Goal: Transaction & Acquisition: Purchase product/service

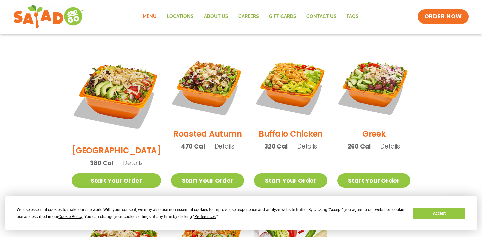
scroll to position [343, 0]
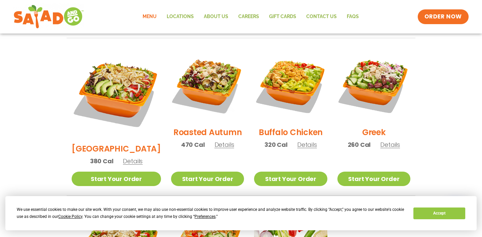
click at [302, 140] on span "Details" at bounding box center [307, 144] width 20 height 8
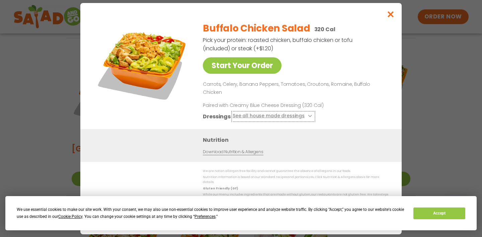
click at [308, 114] on icon at bounding box center [309, 115] width 3 height 3
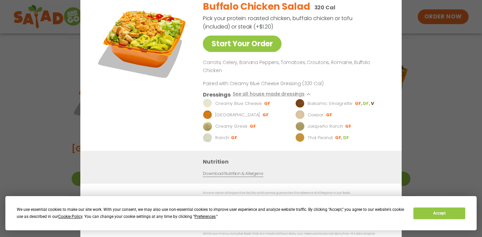
click at [415, 46] on div "Start Your Order Buffalo Chicken Salad 320 Cal Pick your protein: roasted chick…" at bounding box center [241, 118] width 482 height 237
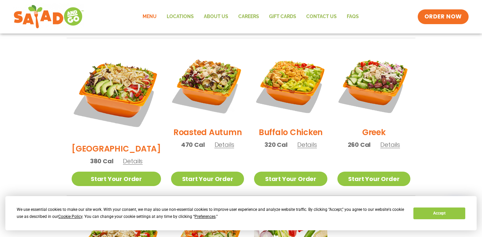
click at [214, 140] on span "Details" at bounding box center [224, 144] width 20 height 8
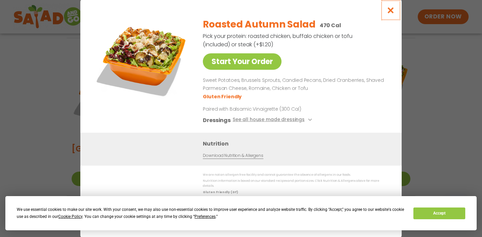
click at [390, 13] on icon "Close modal" at bounding box center [390, 10] width 8 height 7
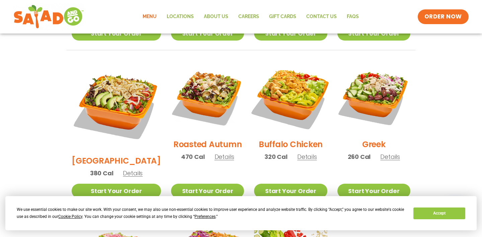
scroll to position [328, 0]
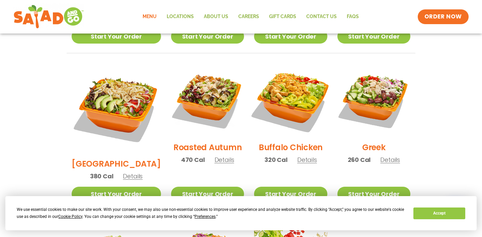
click at [295, 90] on img at bounding box center [291, 100] width 86 height 86
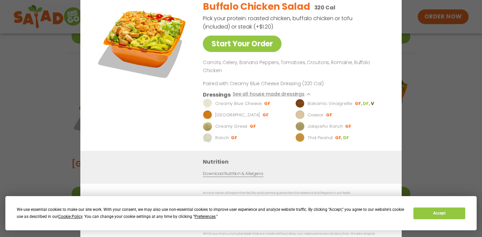
click at [152, 46] on img at bounding box center [142, 42] width 94 height 94
click at [279, 92] on button "See all house made dressings" at bounding box center [273, 94] width 81 height 8
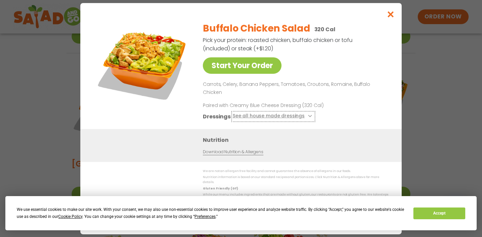
click at [308, 114] on icon at bounding box center [309, 115] width 3 height 3
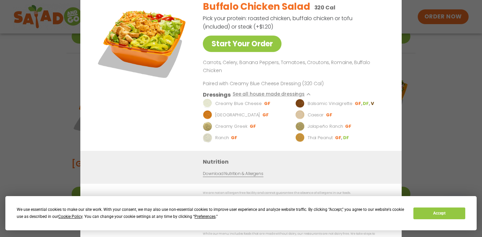
click at [440, 63] on div "Start Your Order Buffalo Chicken Salad 320 Cal Pick your protein: roasted chick…" at bounding box center [241, 118] width 482 height 237
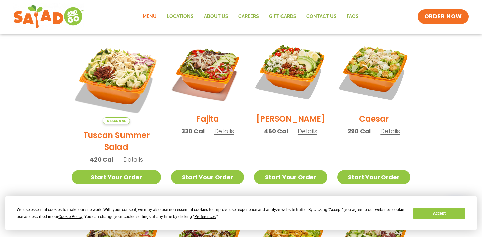
scroll to position [188, 0]
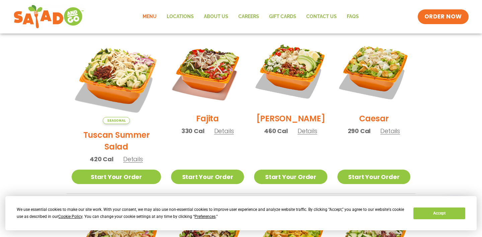
click at [307, 135] on span "Details" at bounding box center [307, 130] width 20 height 8
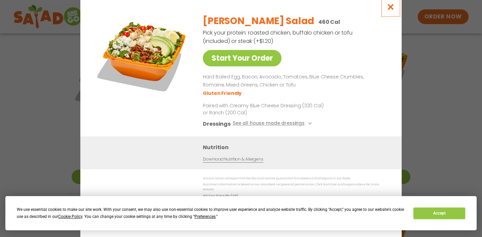
click at [391, 10] on icon "Close modal" at bounding box center [390, 6] width 8 height 7
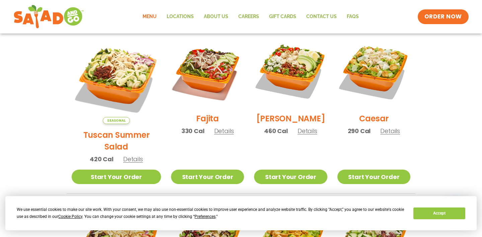
click at [123, 155] on span "Details" at bounding box center [133, 159] width 20 height 8
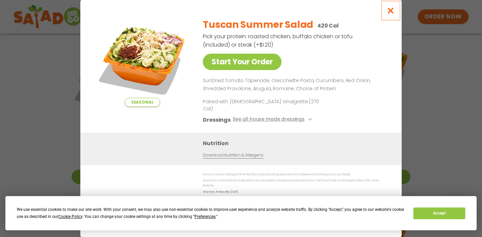
click at [391, 14] on icon "Close modal" at bounding box center [390, 10] width 8 height 7
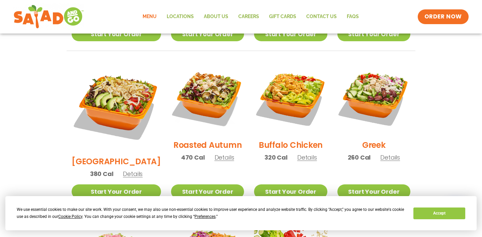
scroll to position [329, 0]
